Goal: Find specific page/section: Find specific page/section

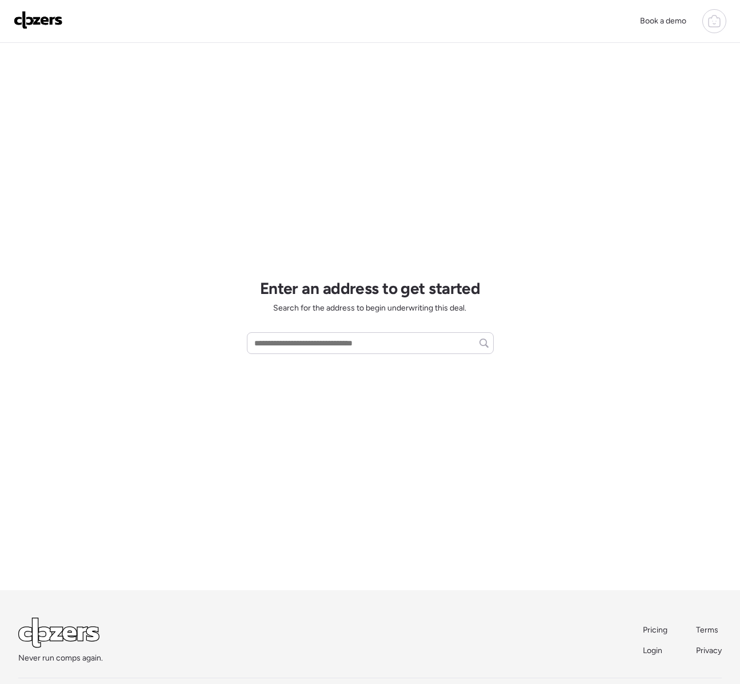
click at [714, 23] on icon at bounding box center [714, 22] width 3 height 3
click at [721, 18] on div at bounding box center [715, 21] width 24 height 24
click at [602, 96] on span "Report history" at bounding box center [604, 96] width 51 height 11
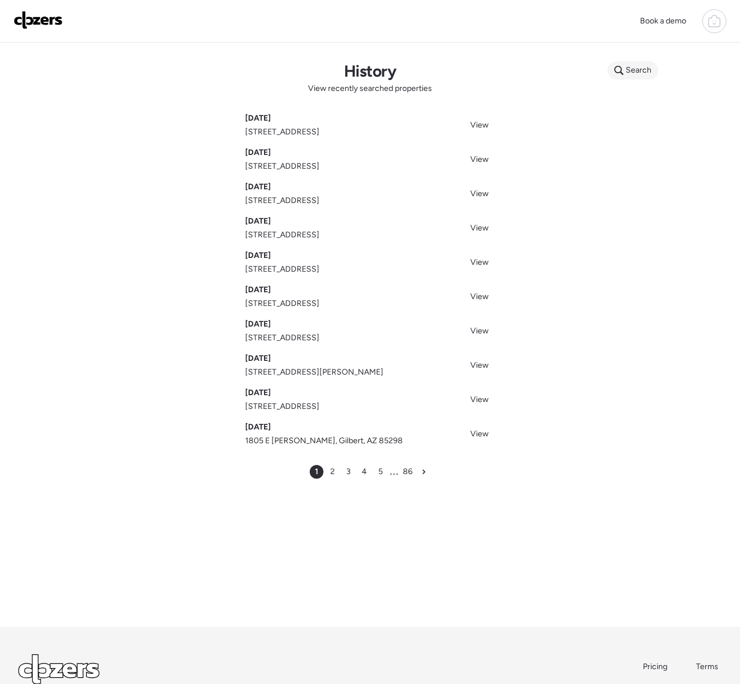
drag, startPoint x: 635, startPoint y: 78, endPoint x: 615, endPoint y: 102, distance: 31.3
click at [635, 79] on div "Search" at bounding box center [633, 70] width 51 height 18
click at [629, 71] on input "text" at bounding box center [655, 72] width 85 height 16
type input "**********"
click at [654, 119] on span "1804 N Camellia St, Tempe, AZ, 85288" at bounding box center [649, 113] width 74 height 11
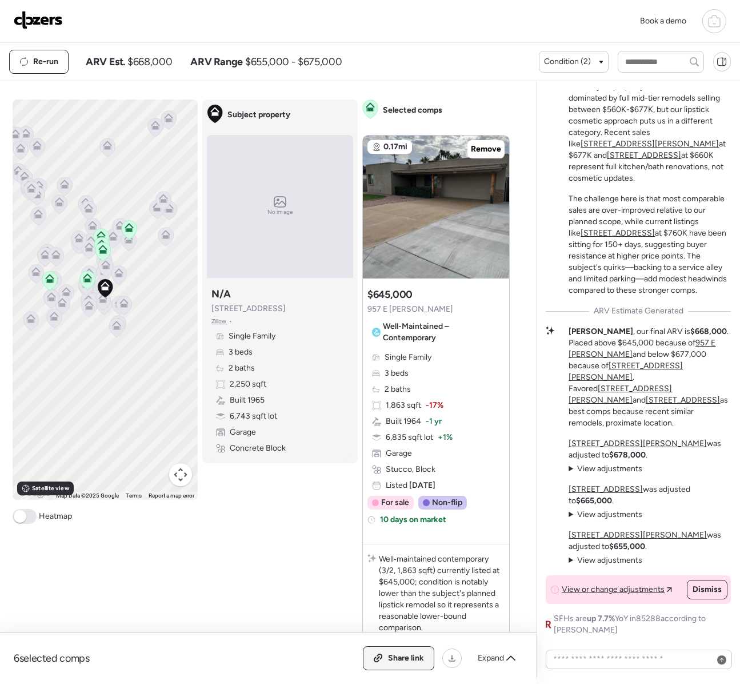
click at [392, 665] on div "Share link" at bounding box center [399, 658] width 70 height 23
